Goal: Task Accomplishment & Management: Complete application form

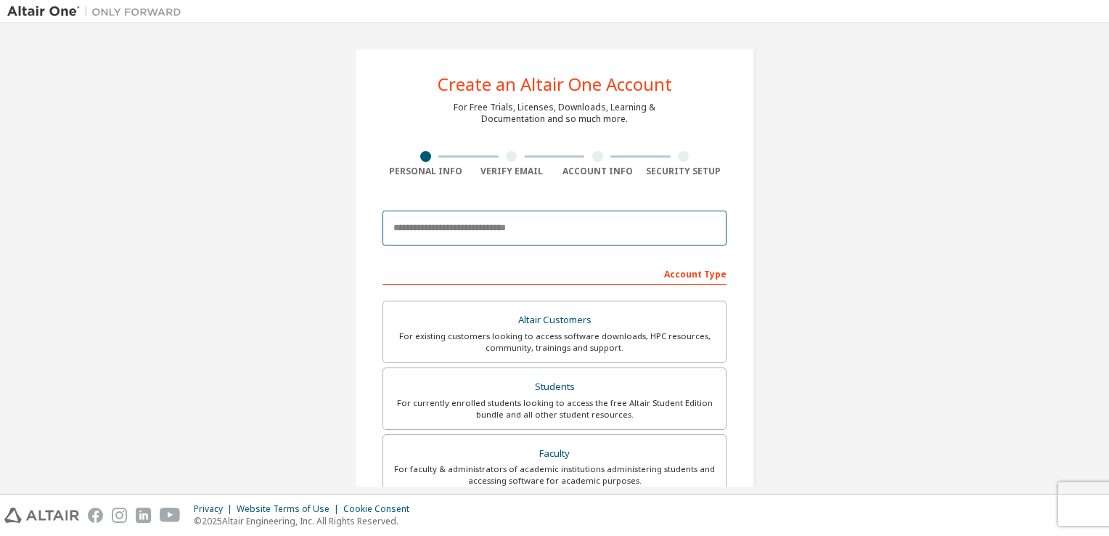
click at [546, 236] on input "email" at bounding box center [555, 228] width 344 height 35
type input "**********"
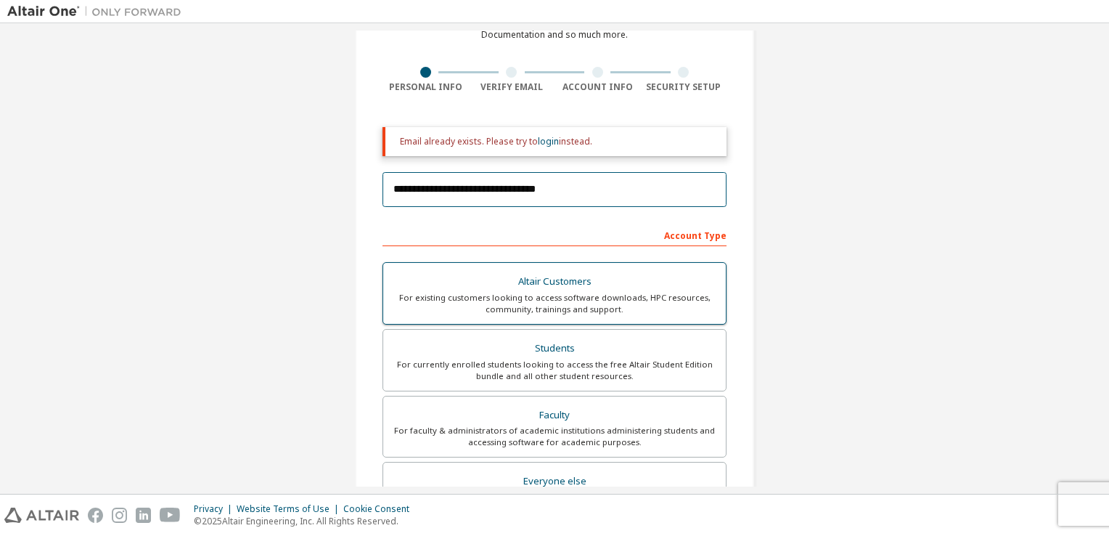
scroll to position [197, 0]
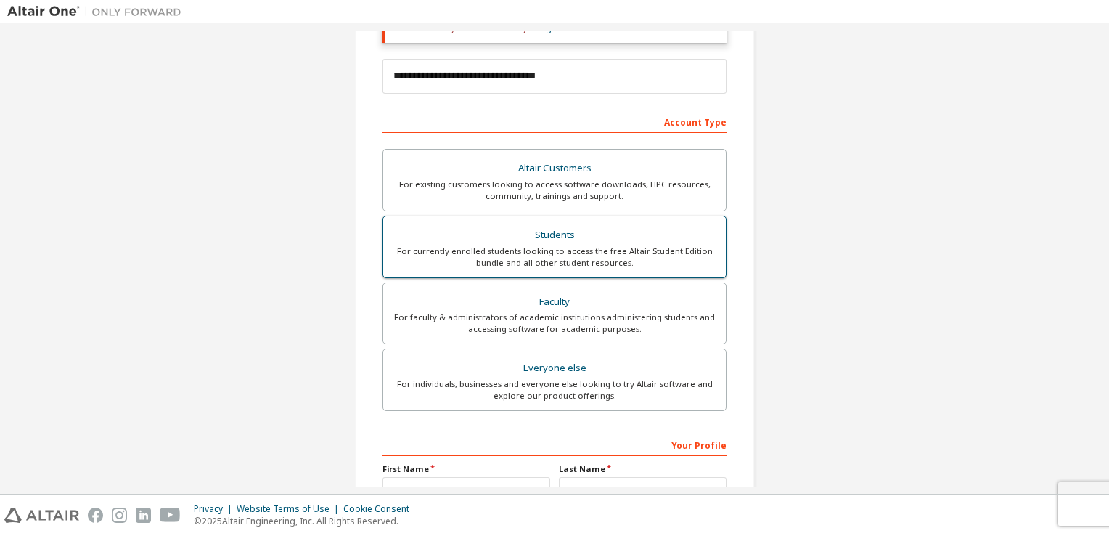
click at [549, 229] on div "Students" at bounding box center [554, 235] width 325 height 20
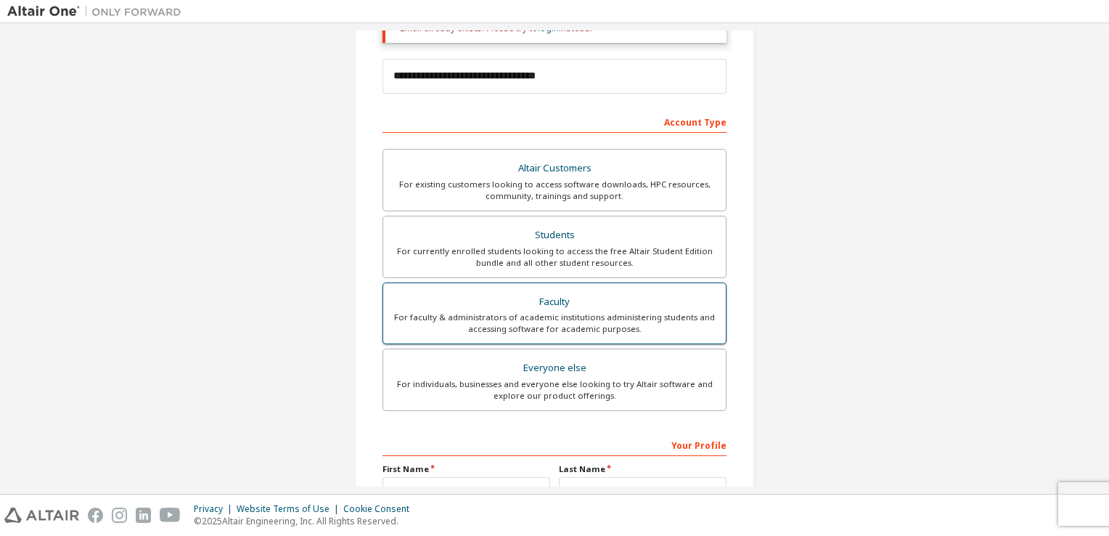
scroll to position [355, 0]
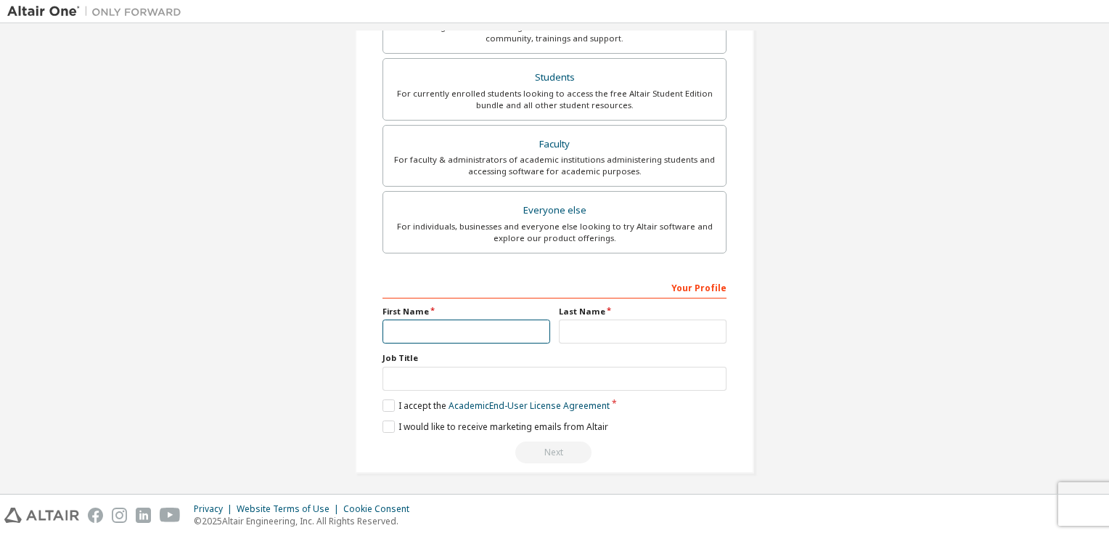
click at [452, 330] on input "text" at bounding box center [467, 331] width 168 height 24
type input "********"
click at [580, 327] on input "text" at bounding box center [643, 331] width 168 height 24
type input "*"
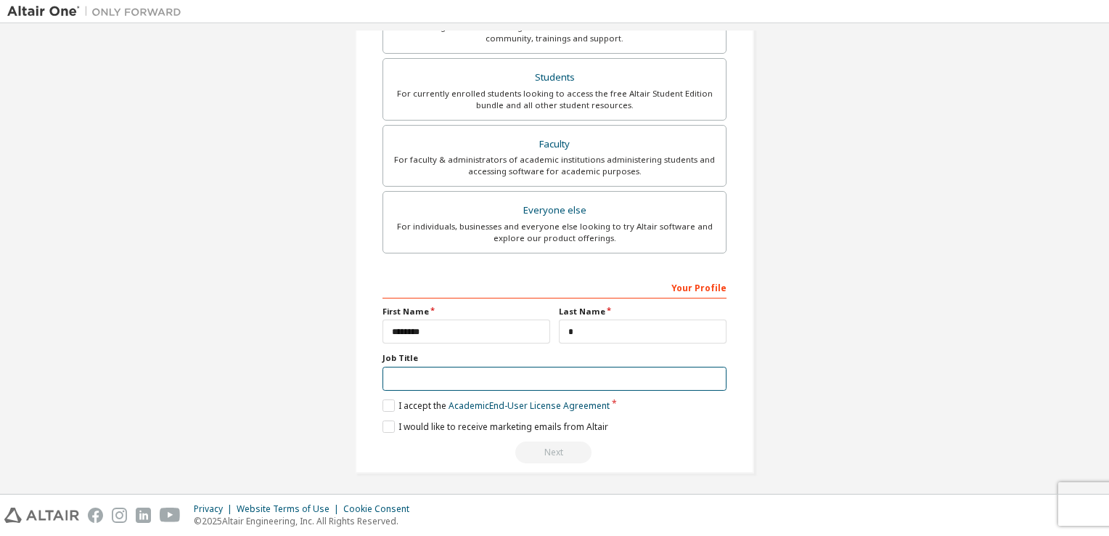
click at [392, 370] on input "text" at bounding box center [555, 379] width 344 height 24
type input "*******"
click at [386, 399] on label "I accept the Academic End-User License Agreement" at bounding box center [496, 405] width 227 height 12
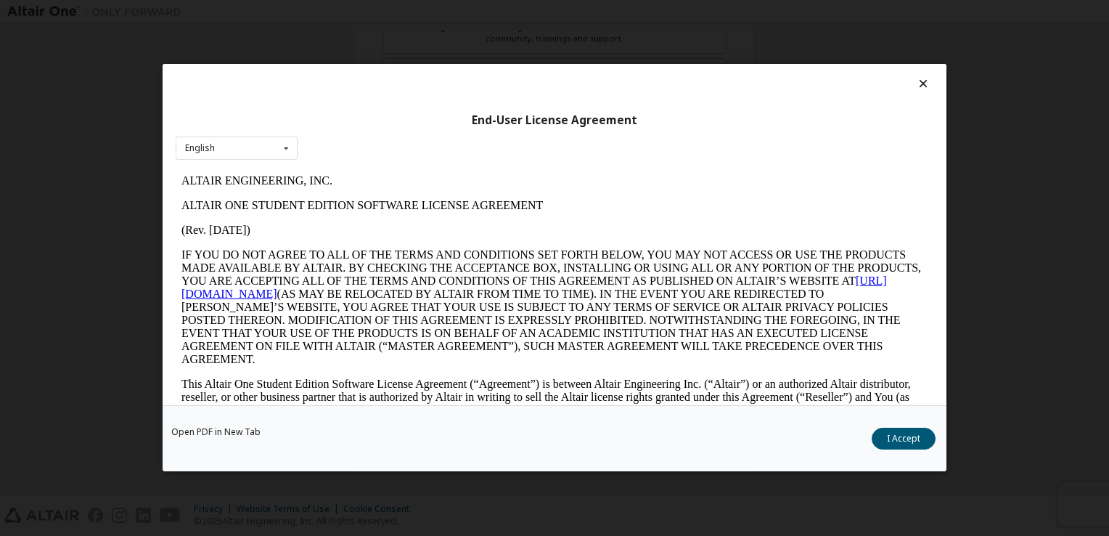
scroll to position [0, 0]
click at [927, 433] on button "I Accept" at bounding box center [904, 439] width 64 height 22
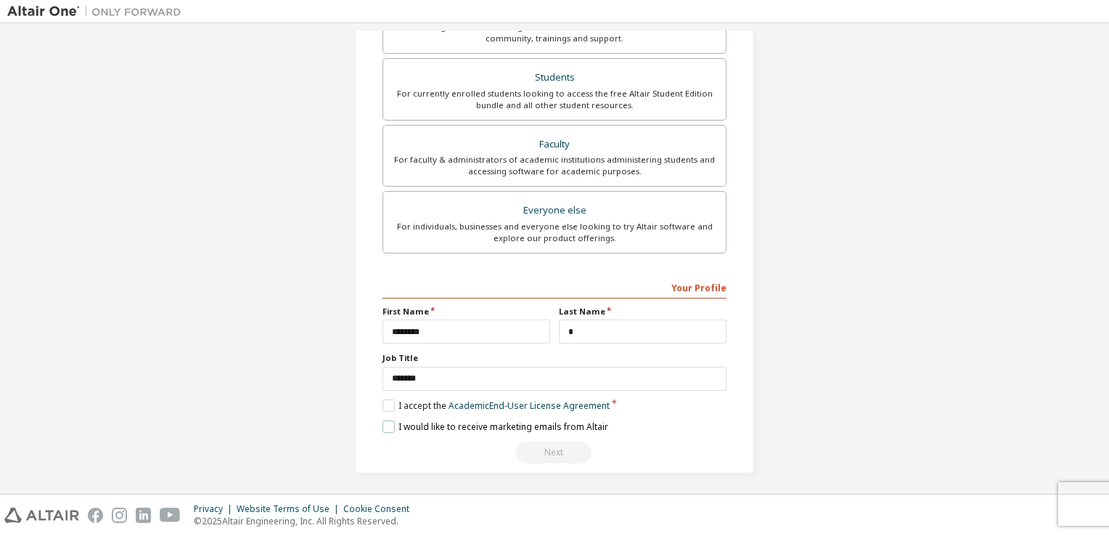
click at [389, 421] on label "I would like to receive marketing emails from Altair" at bounding box center [496, 426] width 226 height 12
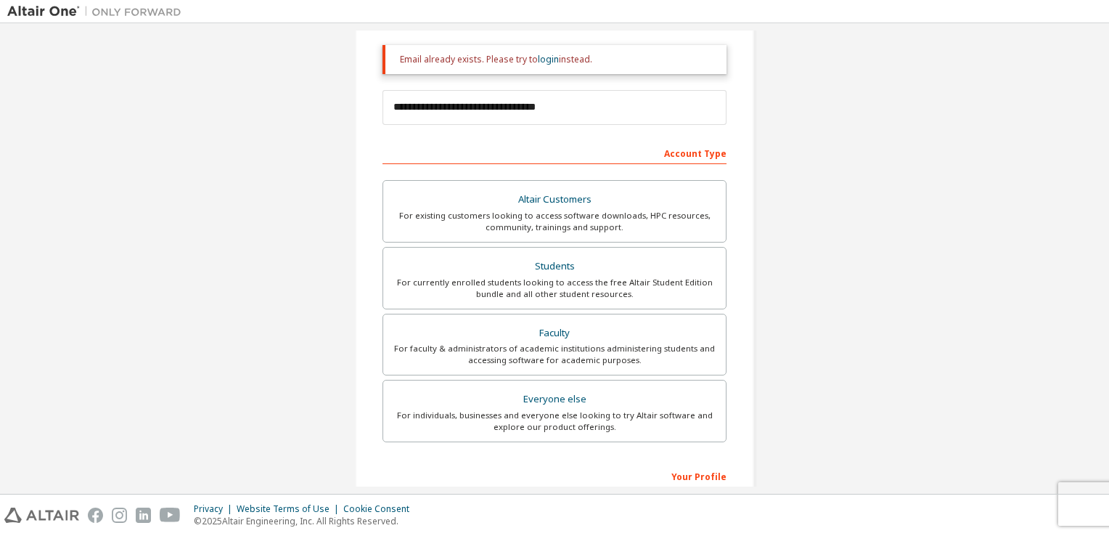
scroll to position [103, 0]
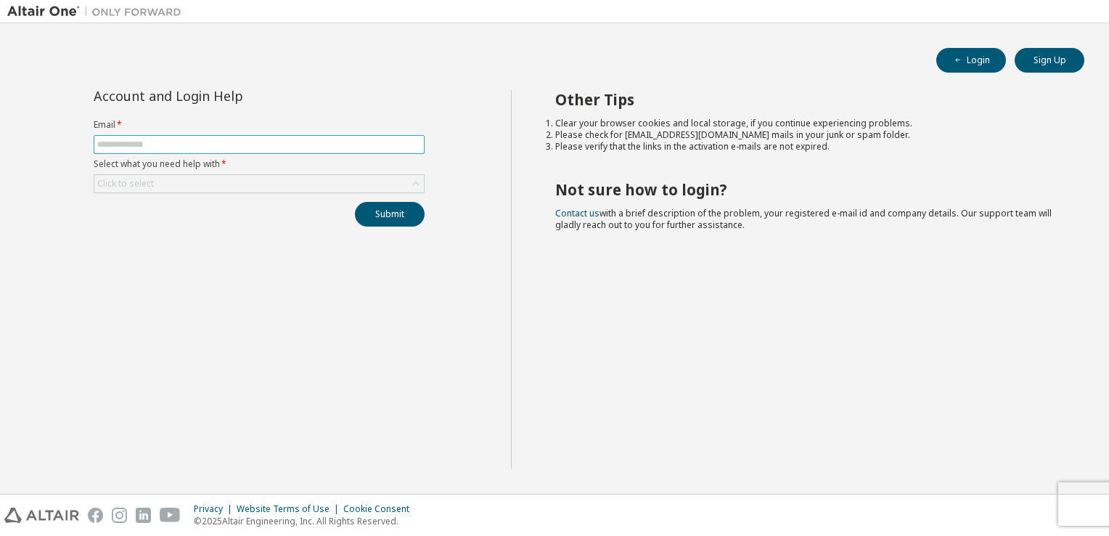
click at [301, 149] on input "text" at bounding box center [259, 145] width 324 height 12
click at [133, 145] on input "text" at bounding box center [259, 145] width 324 height 12
type input "**********"
click at [142, 182] on div "Click to select" at bounding box center [125, 184] width 57 height 12
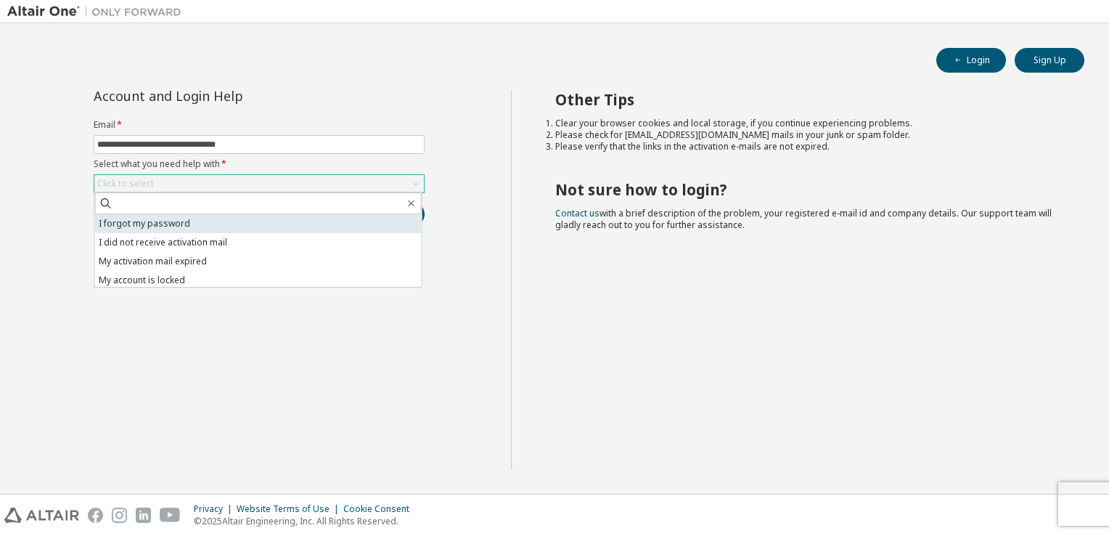
click at [146, 222] on li "I forgot my password" at bounding box center [258, 223] width 327 height 19
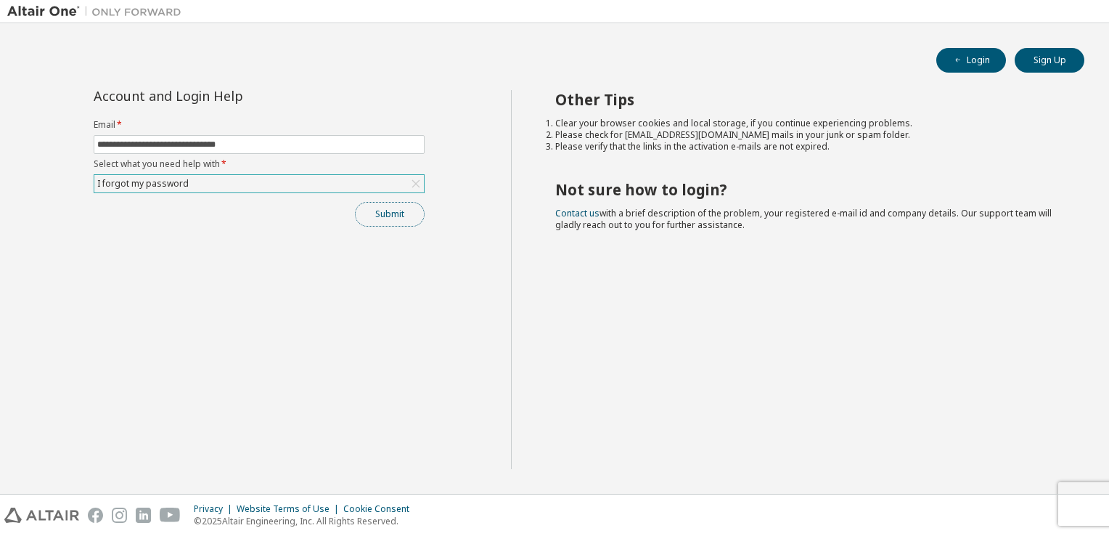
click at [407, 215] on button "Submit" at bounding box center [390, 214] width 70 height 25
